Goal: Task Accomplishment & Management: Use online tool/utility

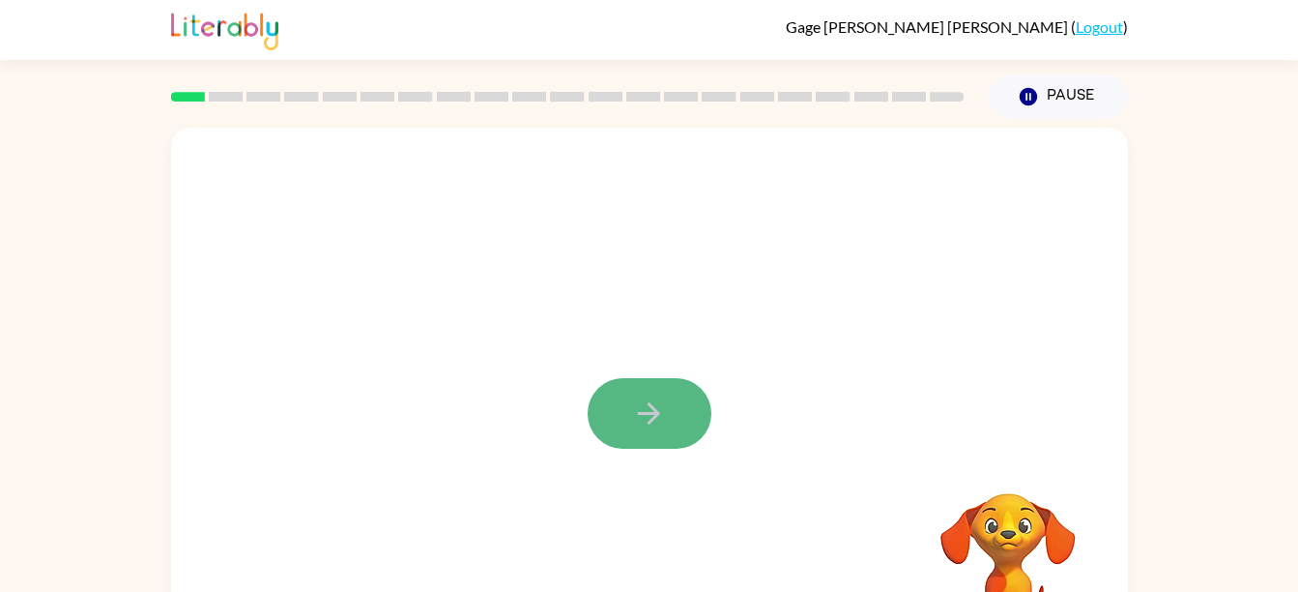
click at [665, 406] on icon "button" at bounding box center [649, 413] width 34 height 34
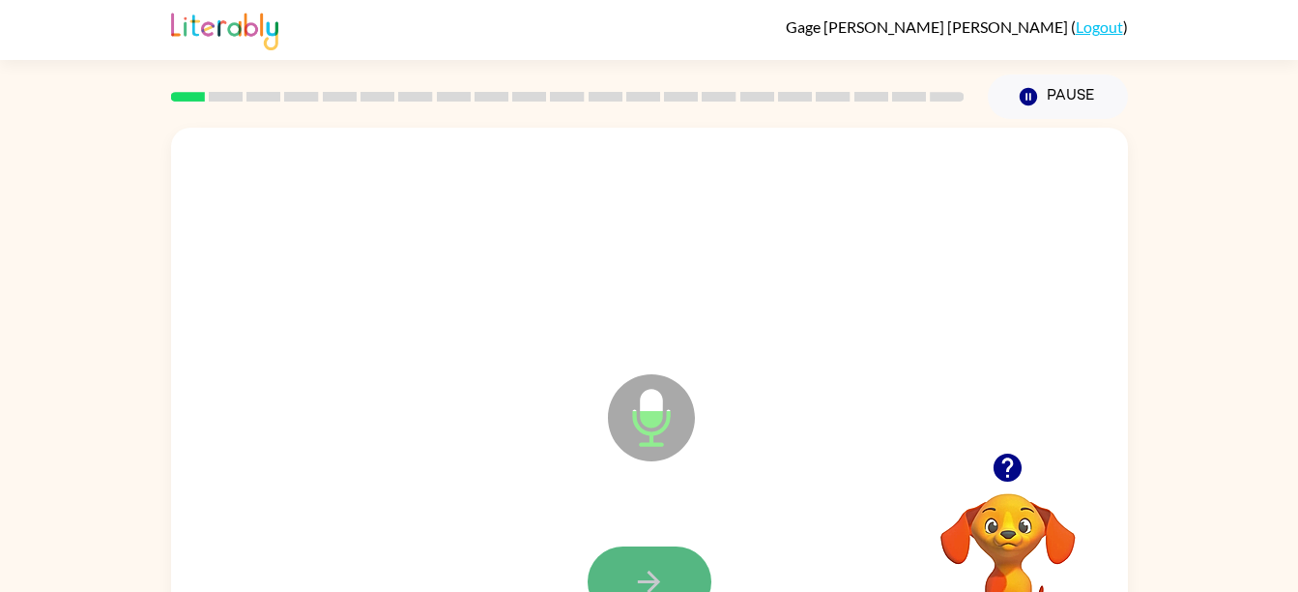
click at [679, 568] on button "button" at bounding box center [650, 581] width 124 height 71
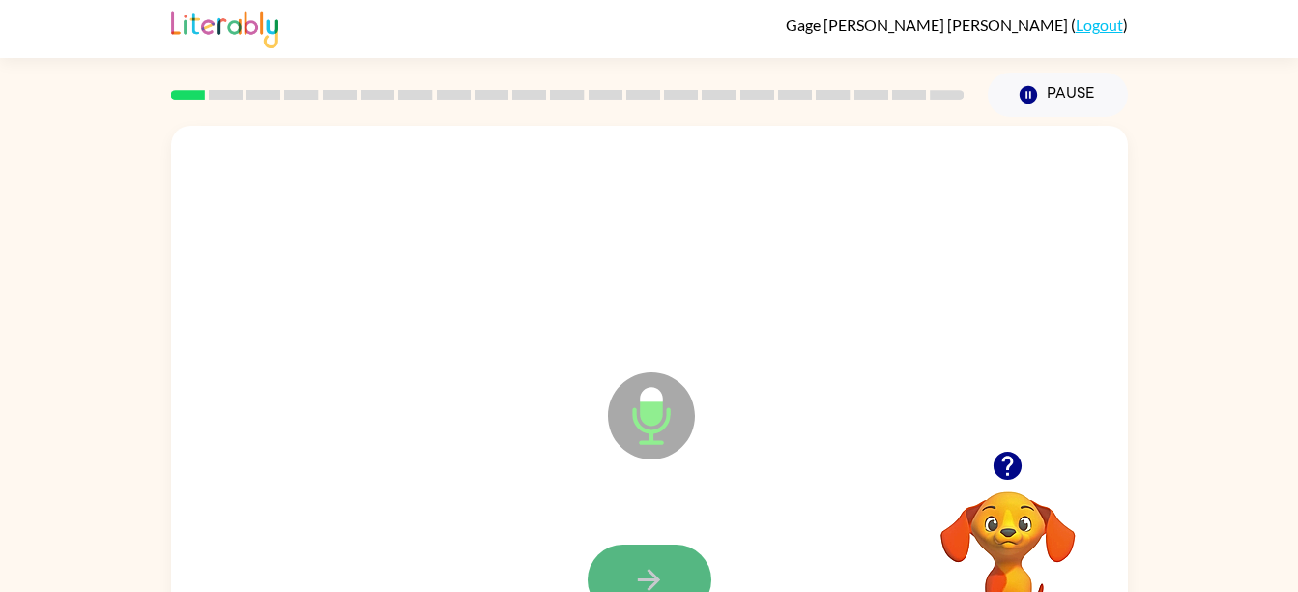
click at [657, 550] on button "button" at bounding box center [650, 579] width 124 height 71
click at [646, 570] on icon "button" at bounding box center [649, 580] width 34 height 34
click at [657, 583] on icon "button" at bounding box center [649, 580] width 34 height 34
click at [646, 563] on icon "button" at bounding box center [649, 580] width 34 height 34
click at [650, 568] on icon "button" at bounding box center [649, 580] width 34 height 34
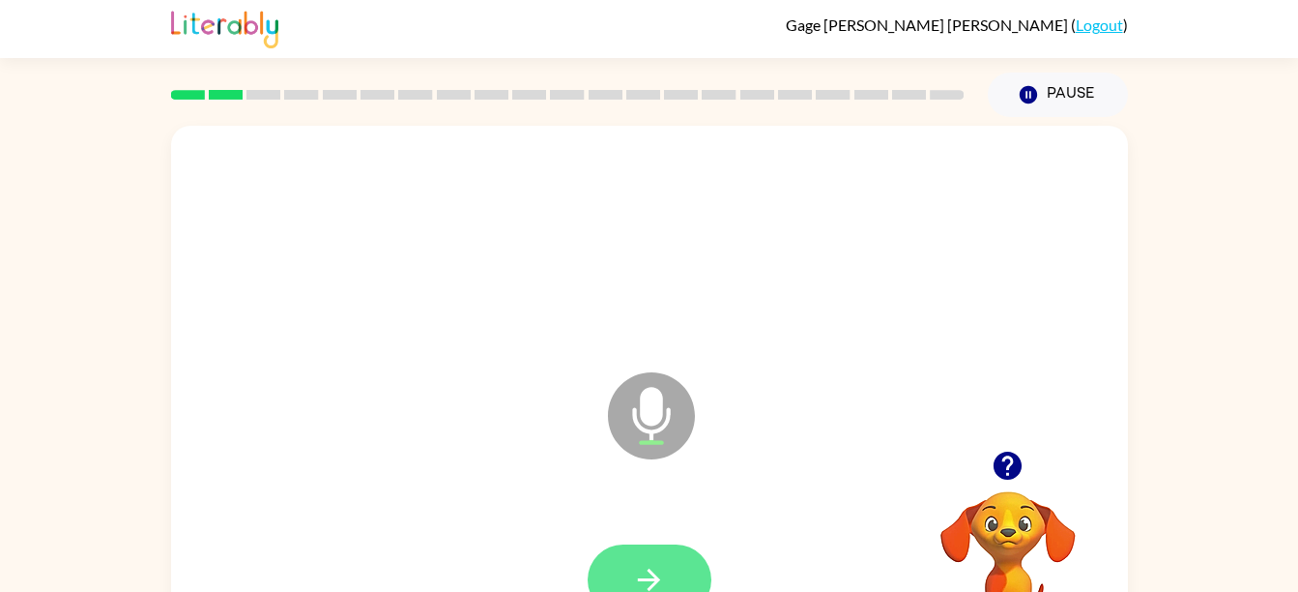
click at [670, 575] on button "button" at bounding box center [650, 579] width 124 height 71
click at [636, 567] on icon "button" at bounding box center [649, 580] width 34 height 34
click at [681, 555] on button "button" at bounding box center [650, 579] width 124 height 71
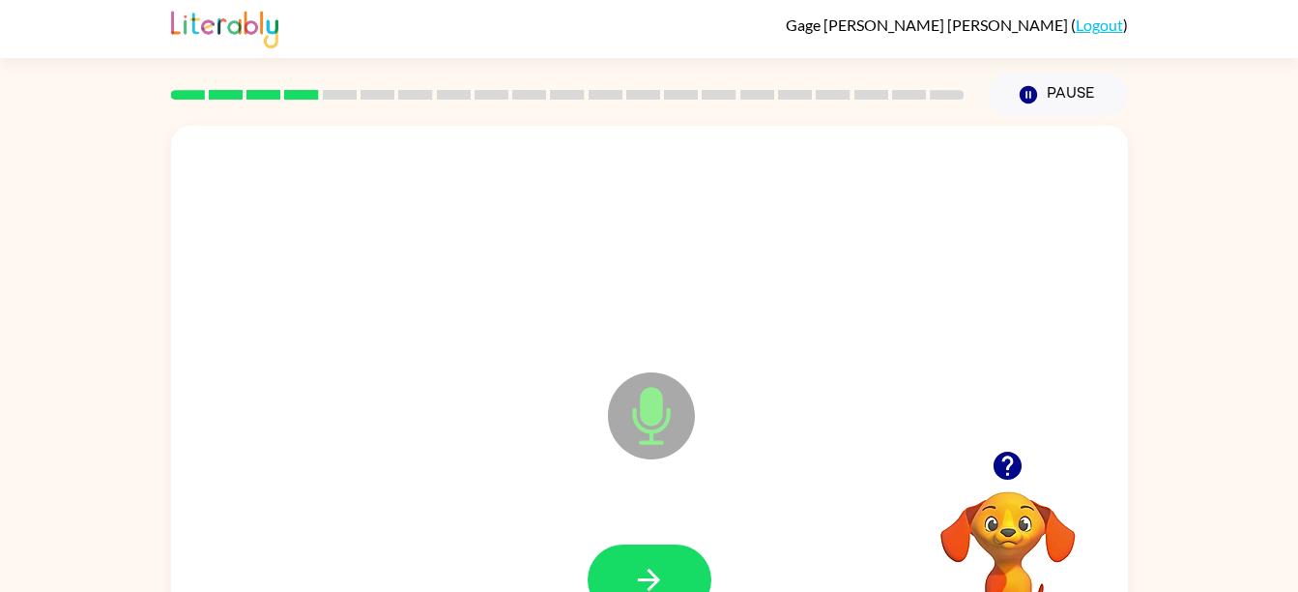
click at [736, 468] on icon "Microphone The Microphone is here when it is your turn to talk" at bounding box center [748, 439] width 290 height 145
click at [676, 570] on button "button" at bounding box center [650, 579] width 124 height 71
click at [649, 577] on icon "button" at bounding box center [649, 580] width 34 height 34
click at [667, 571] on button "button" at bounding box center [650, 579] width 124 height 71
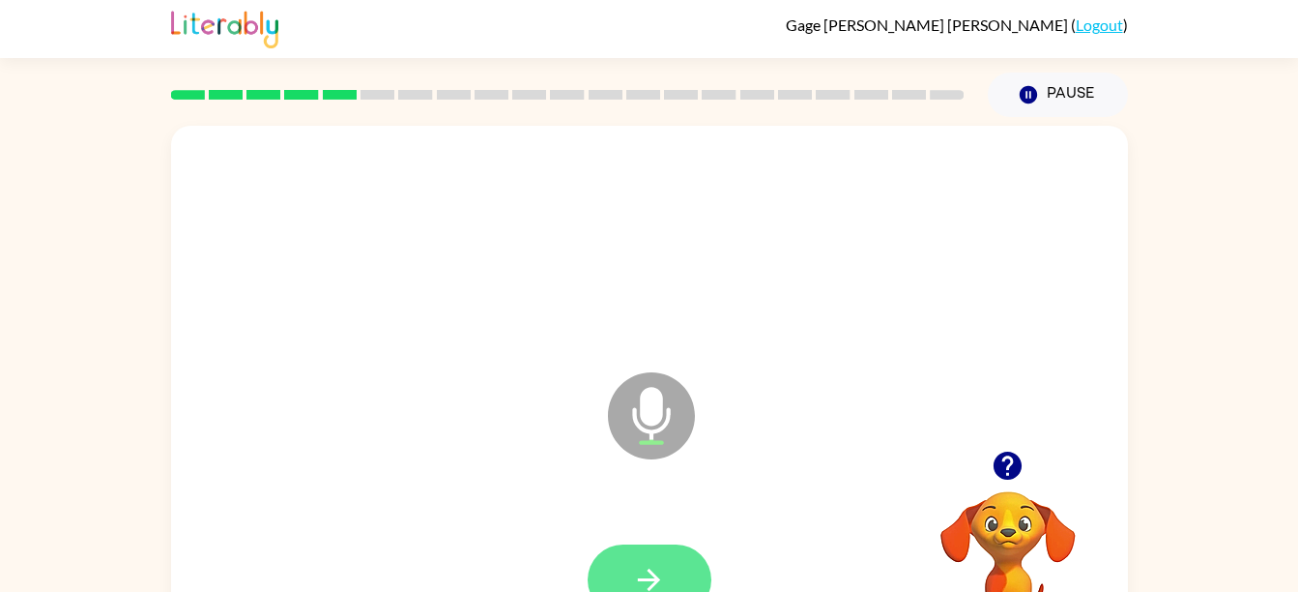
click at [602, 570] on button "button" at bounding box center [650, 579] width 124 height 71
click at [640, 549] on button "button" at bounding box center [650, 579] width 124 height 71
click at [628, 567] on button "button" at bounding box center [650, 579] width 124 height 71
click at [679, 570] on button "button" at bounding box center [650, 579] width 124 height 71
click at [668, 570] on button "button" at bounding box center [650, 579] width 124 height 71
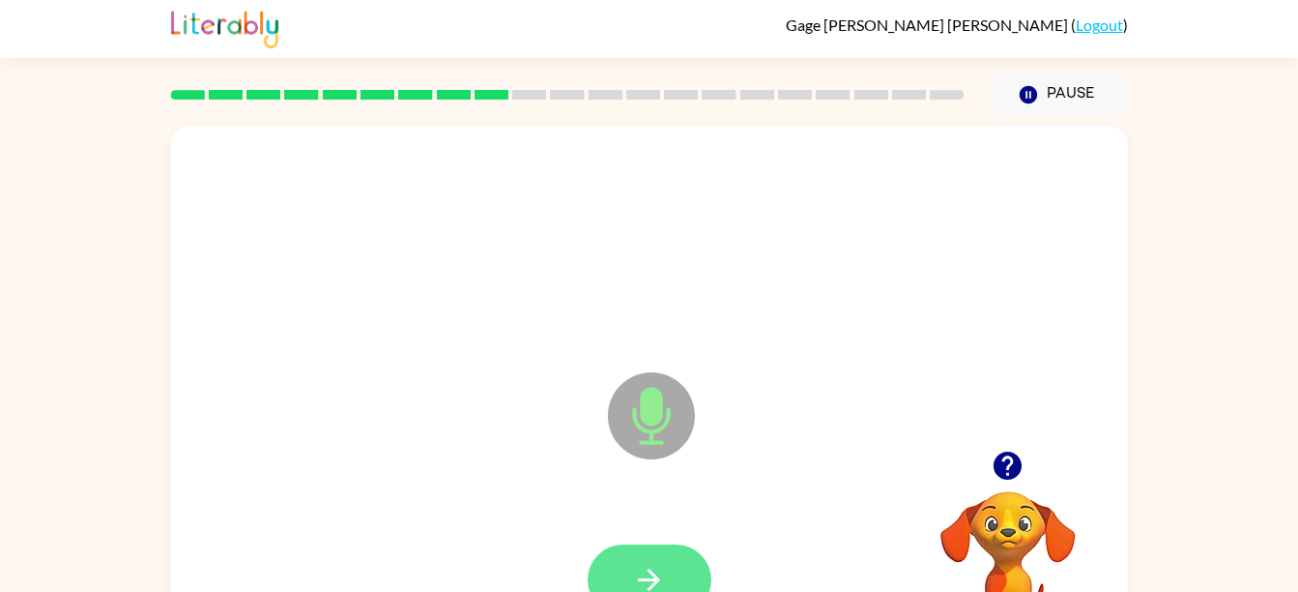
click at [635, 558] on button "button" at bounding box center [650, 579] width 124 height 71
click at [667, 576] on button "button" at bounding box center [650, 579] width 124 height 71
click at [655, 554] on button "button" at bounding box center [650, 579] width 124 height 71
click at [650, 549] on button "button" at bounding box center [650, 579] width 124 height 71
click at [660, 571] on icon "button" at bounding box center [649, 580] width 34 height 34
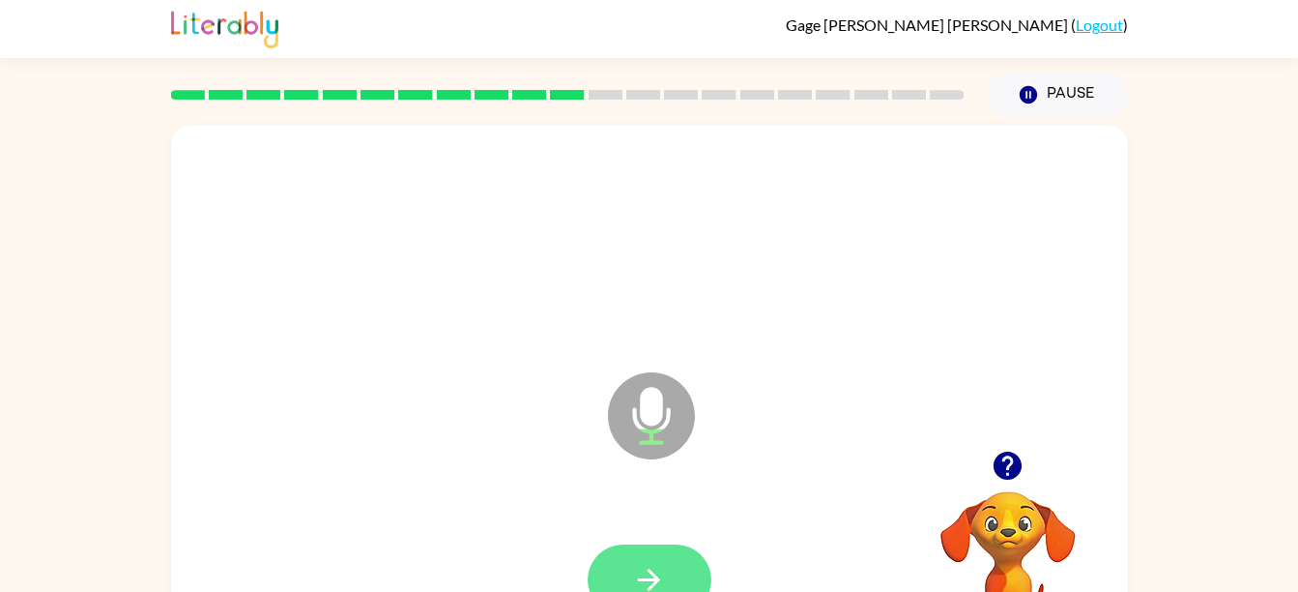
click at [656, 573] on icon "button" at bounding box center [649, 580] width 34 height 34
click at [657, 582] on icon "button" at bounding box center [649, 579] width 22 height 22
click at [650, 563] on icon "button" at bounding box center [649, 580] width 34 height 34
click at [700, 568] on button "button" at bounding box center [650, 579] width 124 height 71
click at [681, 544] on button "button" at bounding box center [650, 579] width 124 height 71
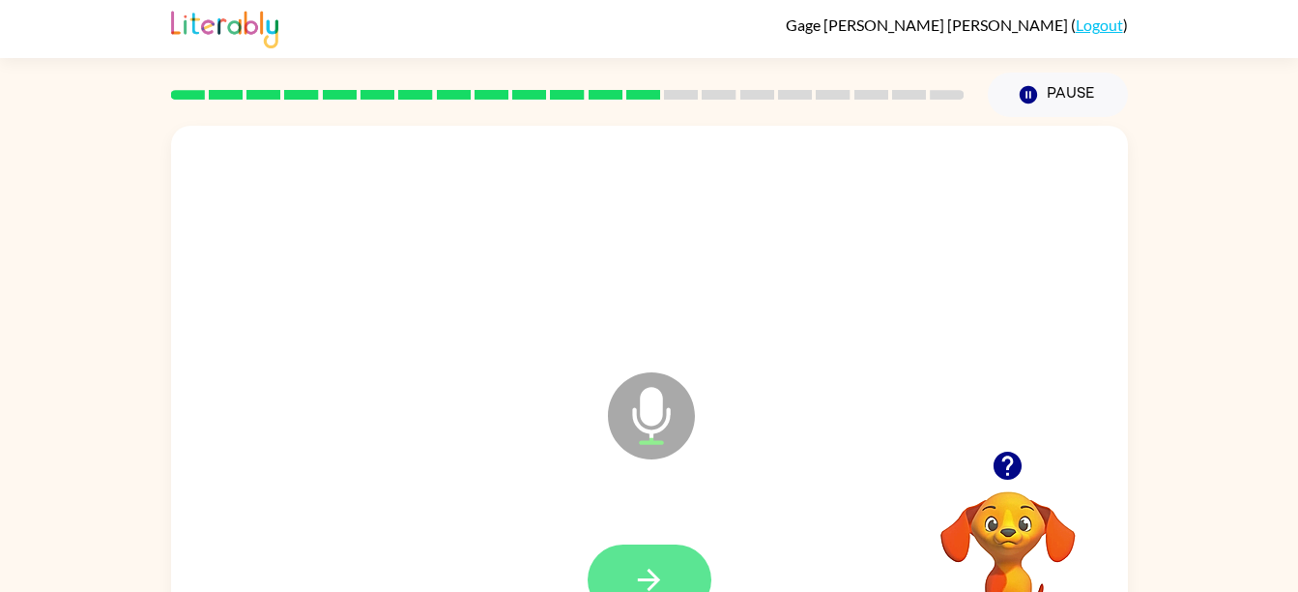
click at [640, 563] on icon "button" at bounding box center [649, 580] width 34 height 34
click at [669, 577] on button "button" at bounding box center [650, 579] width 124 height 71
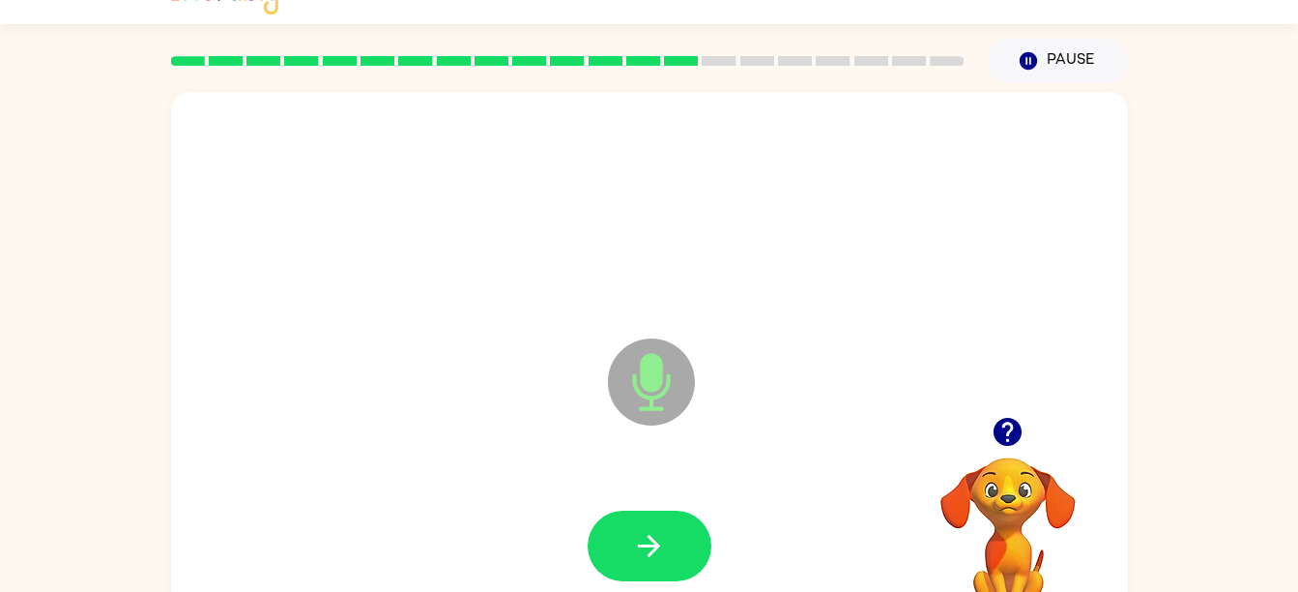
scroll to position [37, 0]
click at [615, 533] on button "button" at bounding box center [650, 545] width 124 height 71
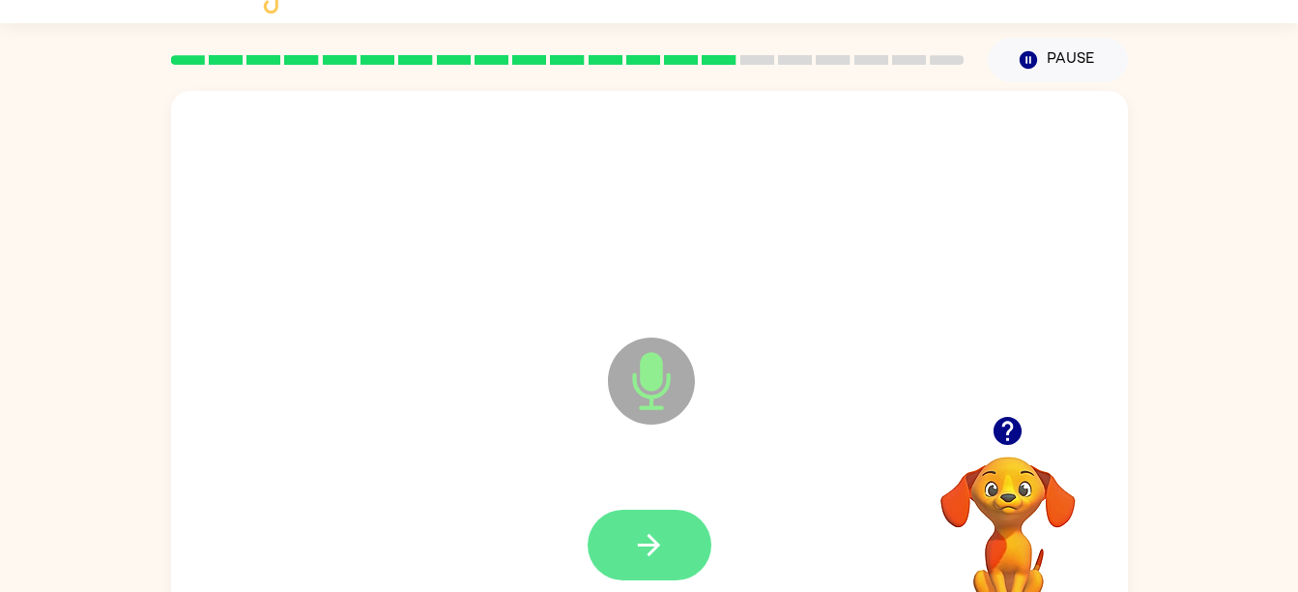
click at [682, 554] on button "button" at bounding box center [650, 545] width 124 height 71
click at [667, 529] on button "button" at bounding box center [650, 545] width 124 height 71
click at [664, 540] on icon "button" at bounding box center [649, 545] width 34 height 34
click at [662, 542] on icon "button" at bounding box center [649, 545] width 34 height 34
click at [661, 553] on icon "button" at bounding box center [649, 545] width 34 height 34
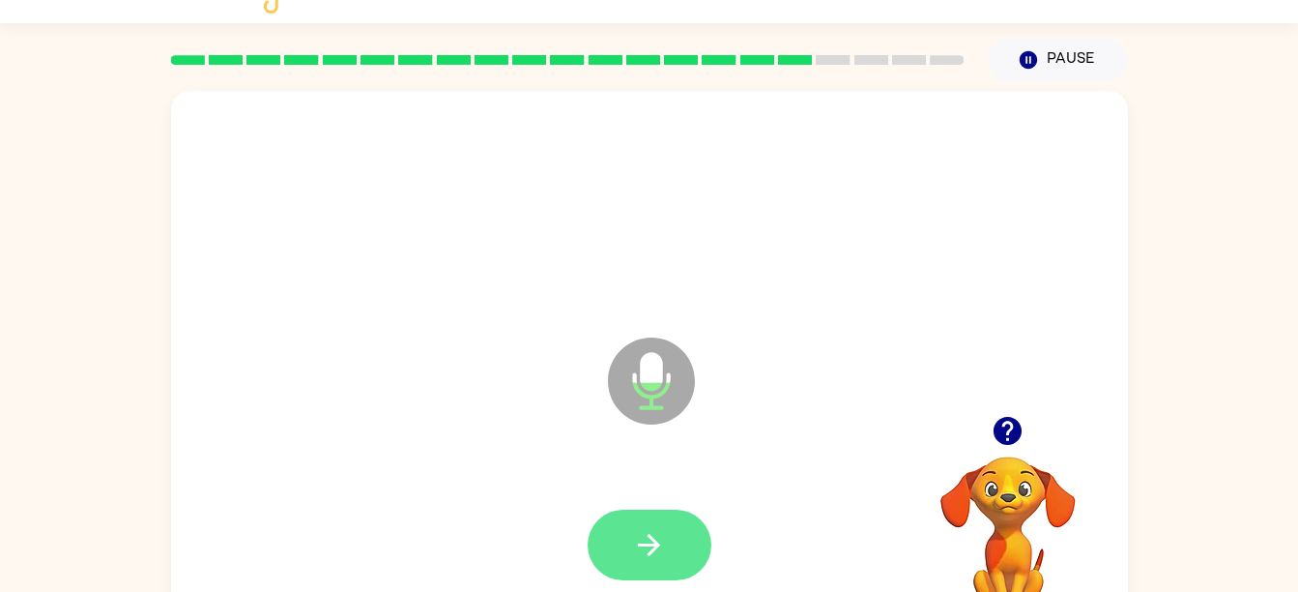
click at [661, 533] on icon "button" at bounding box center [649, 545] width 34 height 34
click at [655, 547] on icon "button" at bounding box center [649, 545] width 22 height 22
click at [641, 568] on button "button" at bounding box center [650, 545] width 124 height 71
click at [664, 518] on button "button" at bounding box center [650, 545] width 124 height 71
click at [646, 529] on icon "button" at bounding box center [649, 545] width 34 height 34
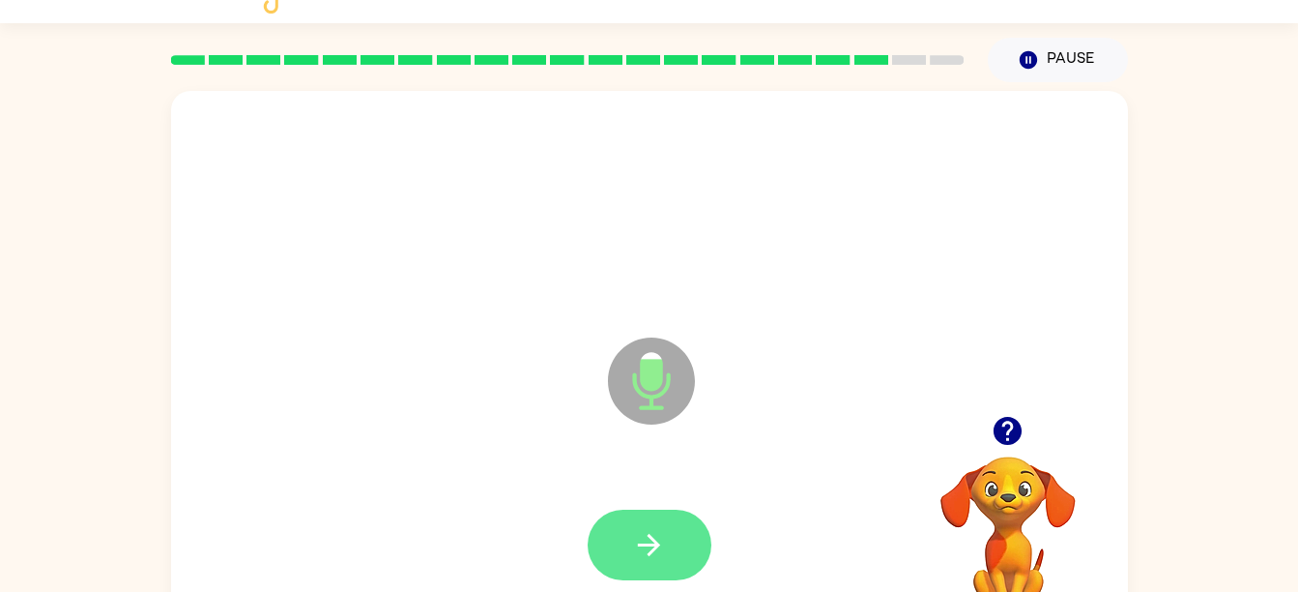
click at [639, 543] on icon "button" at bounding box center [649, 545] width 22 height 22
click at [640, 554] on icon "button" at bounding box center [649, 545] width 34 height 34
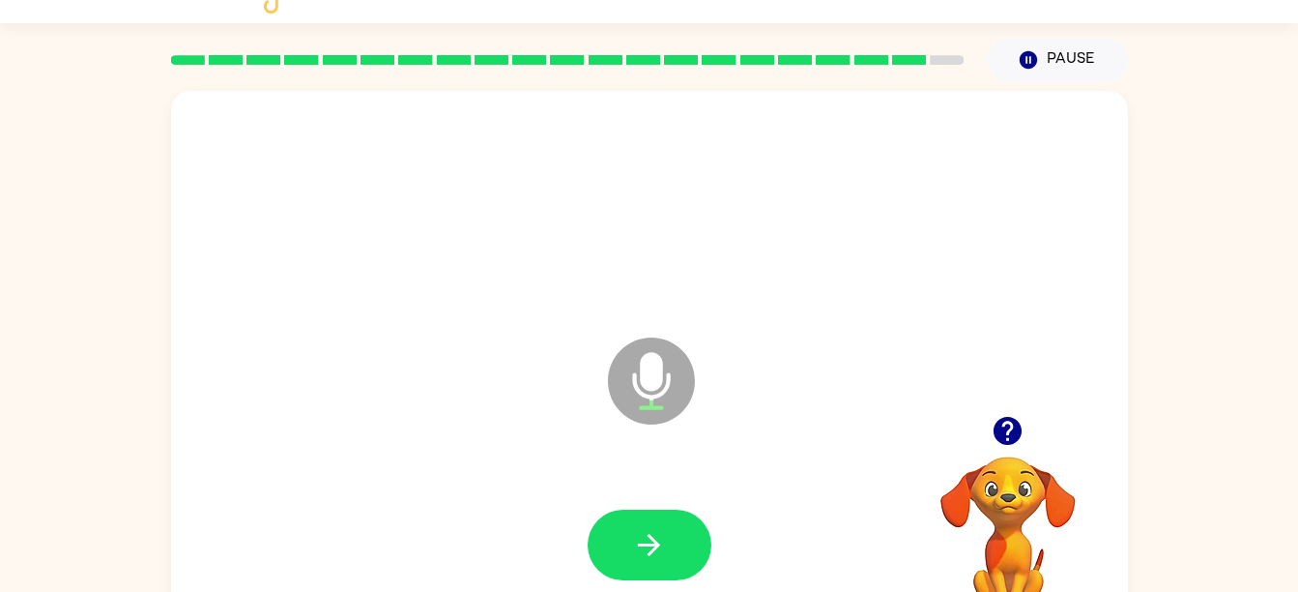
click at [1000, 427] on icon "button" at bounding box center [1008, 431] width 28 height 28
click at [665, 546] on icon "button" at bounding box center [649, 545] width 34 height 34
